Goal: Task Accomplishment & Management: Complete application form

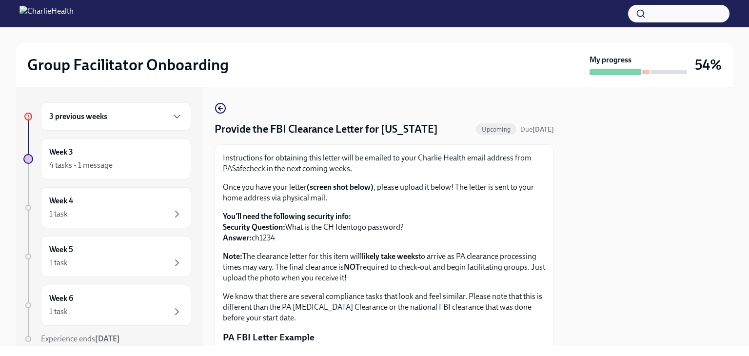
scroll to position [212, 0]
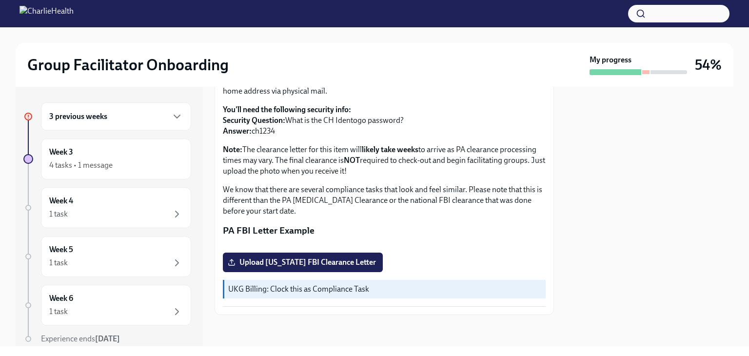
click at [369, 264] on span "Upload [US_STATE] FBI Clearance Letter" at bounding box center [303, 263] width 146 height 10
click at [0, 0] on input "Upload [US_STATE] FBI Clearance Letter" at bounding box center [0, 0] width 0 height 0
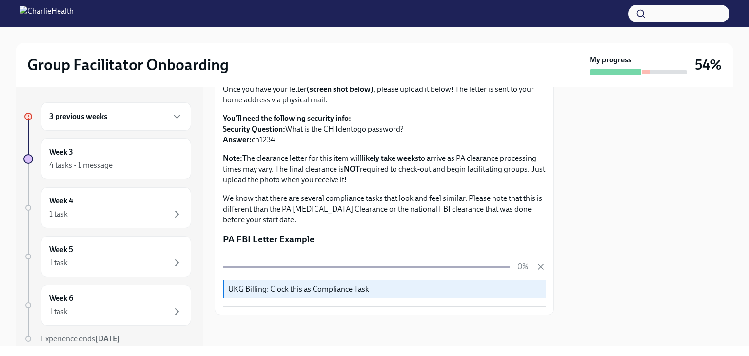
scroll to position [203, 0]
click at [536, 267] on icon "button" at bounding box center [541, 267] width 10 height 10
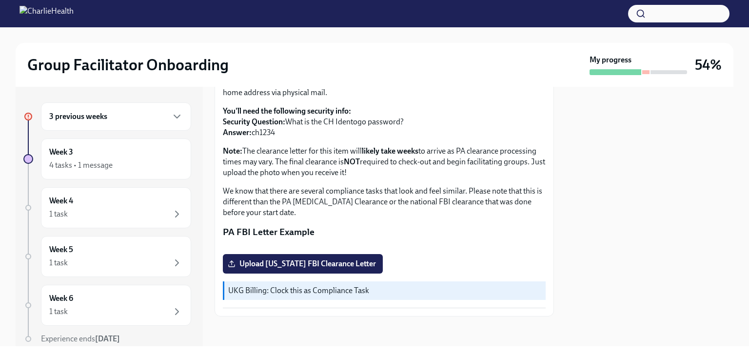
scroll to position [105, 0]
click at [91, 107] on div "3 previous weeks" at bounding box center [116, 116] width 150 height 28
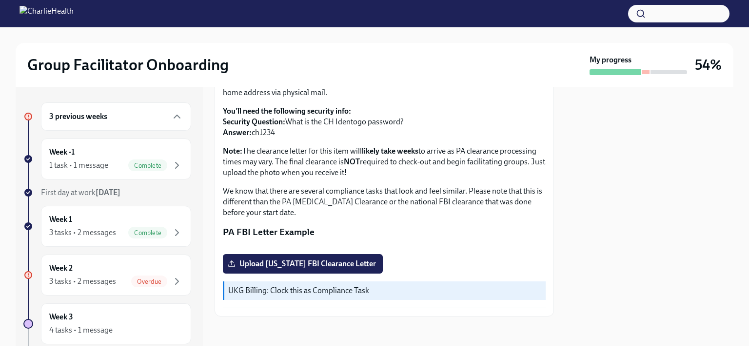
click at [116, 270] on div "Week 2 3 tasks • 2 messages Overdue" at bounding box center [116, 275] width 134 height 24
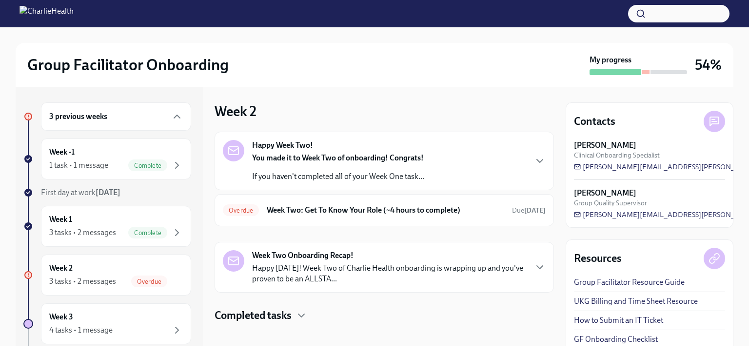
click at [451, 213] on h6 "Week Two: Get To Know Your Role (~4 hours to complete)" at bounding box center [386, 210] width 238 height 11
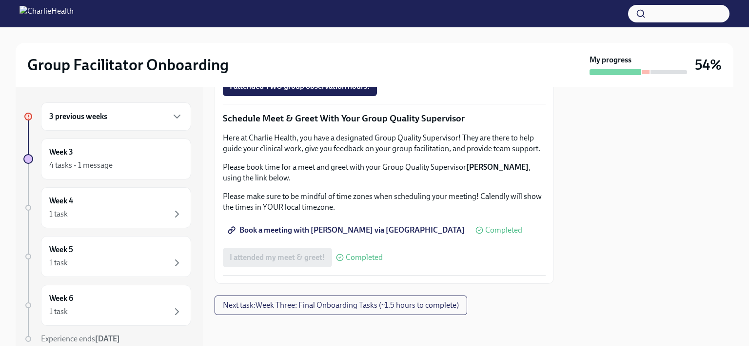
scroll to position [976, 0]
click at [437, 302] on span "Next task : Week Three: Final Onboarding Tasks (~1.5 hours to complete)" at bounding box center [341, 306] width 236 height 10
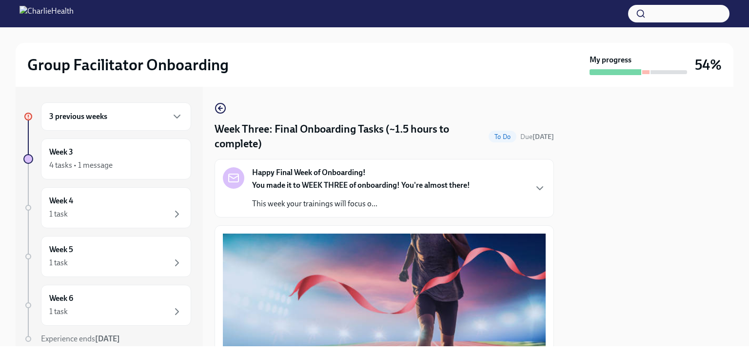
click at [220, 107] on icon "button" at bounding box center [220, 108] width 2 height 4
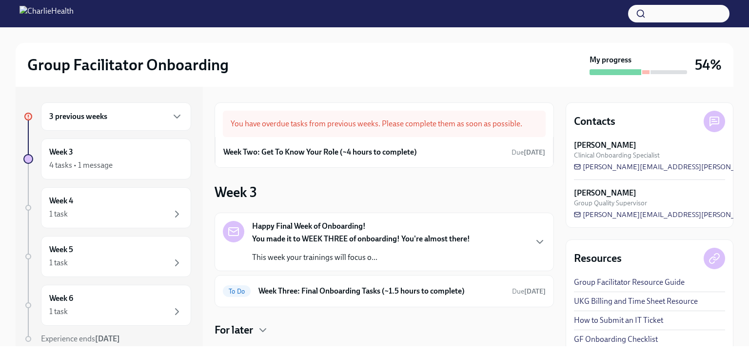
click at [220, 107] on div "You have overdue tasks from previous weeks. Please complete them as soon as pos…" at bounding box center [384, 120] width 339 height 34
click at [408, 147] on h6 "Week Two: Get To Know Your Role (~4 hours to complete)" at bounding box center [320, 152] width 194 height 11
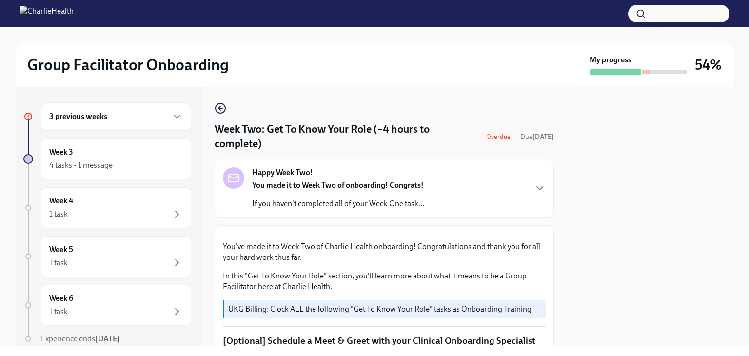
click at [534, 188] on icon "button" at bounding box center [540, 188] width 12 height 12
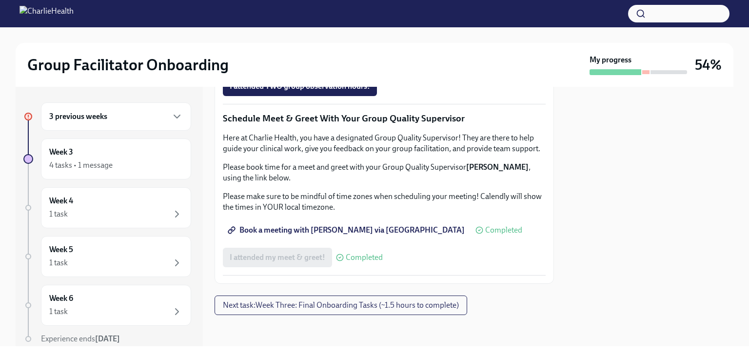
scroll to position [1067, 0]
click at [332, 64] on span "Complete this form to schedule your observations" at bounding box center [319, 59] width 178 height 10
